Goal: Find specific page/section

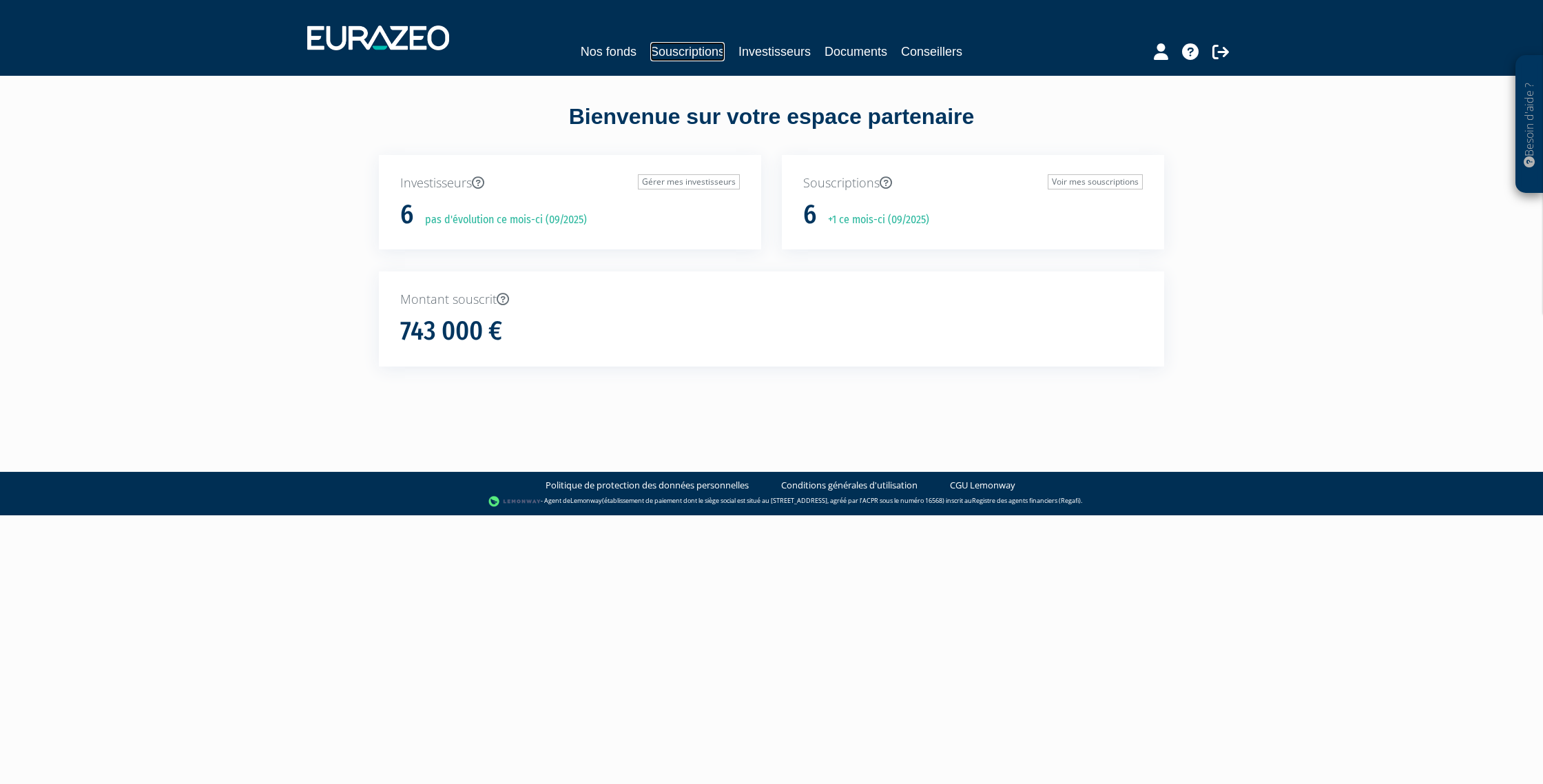
click at [679, 49] on link "Souscriptions" at bounding box center [688, 51] width 74 height 19
click at [681, 46] on link "Souscriptions" at bounding box center [688, 51] width 74 height 19
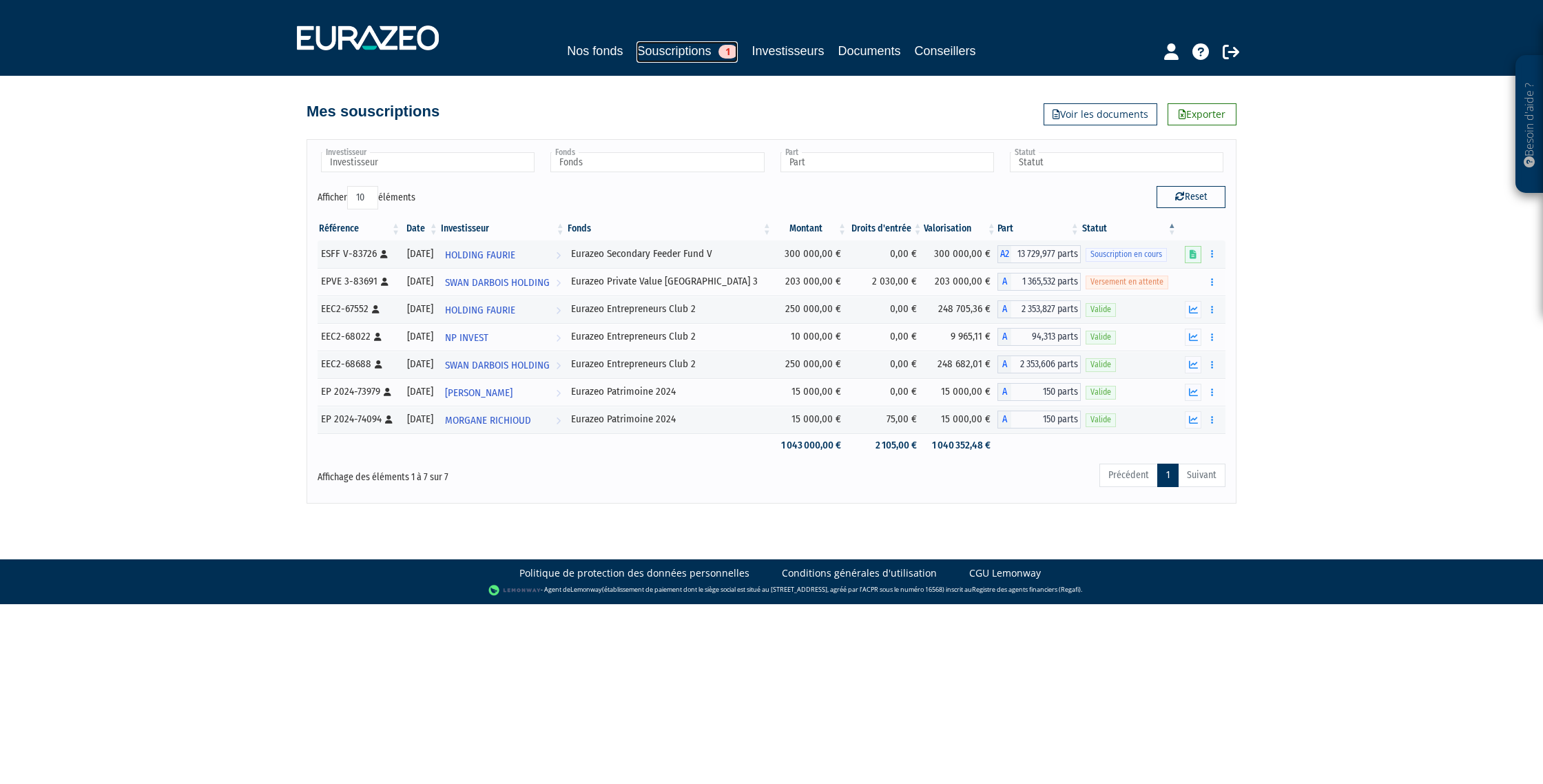
click at [694, 47] on link "Souscriptions 1" at bounding box center [687, 52] width 102 height 21
click at [908, 118] on div "Mes souscriptions Exporter Voir les documents" at bounding box center [772, 105] width 930 height 30
